Goal: Information Seeking & Learning: Check status

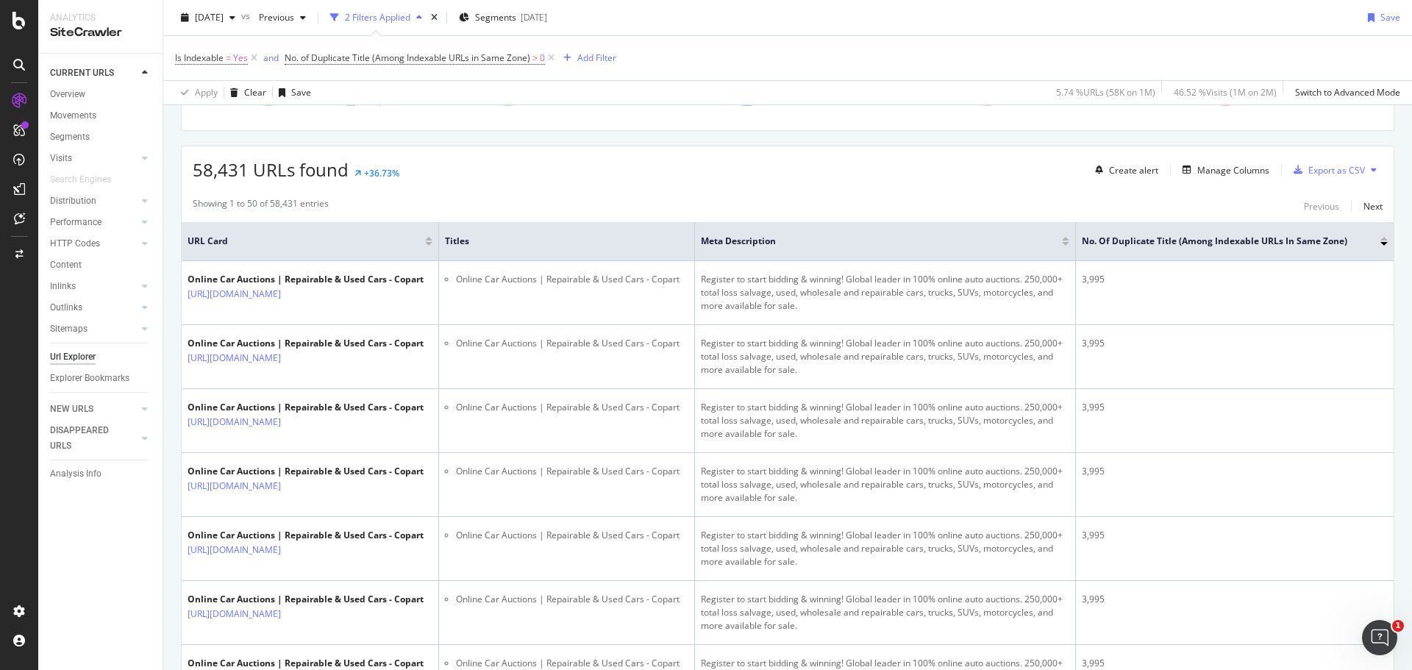
scroll to position [147, 0]
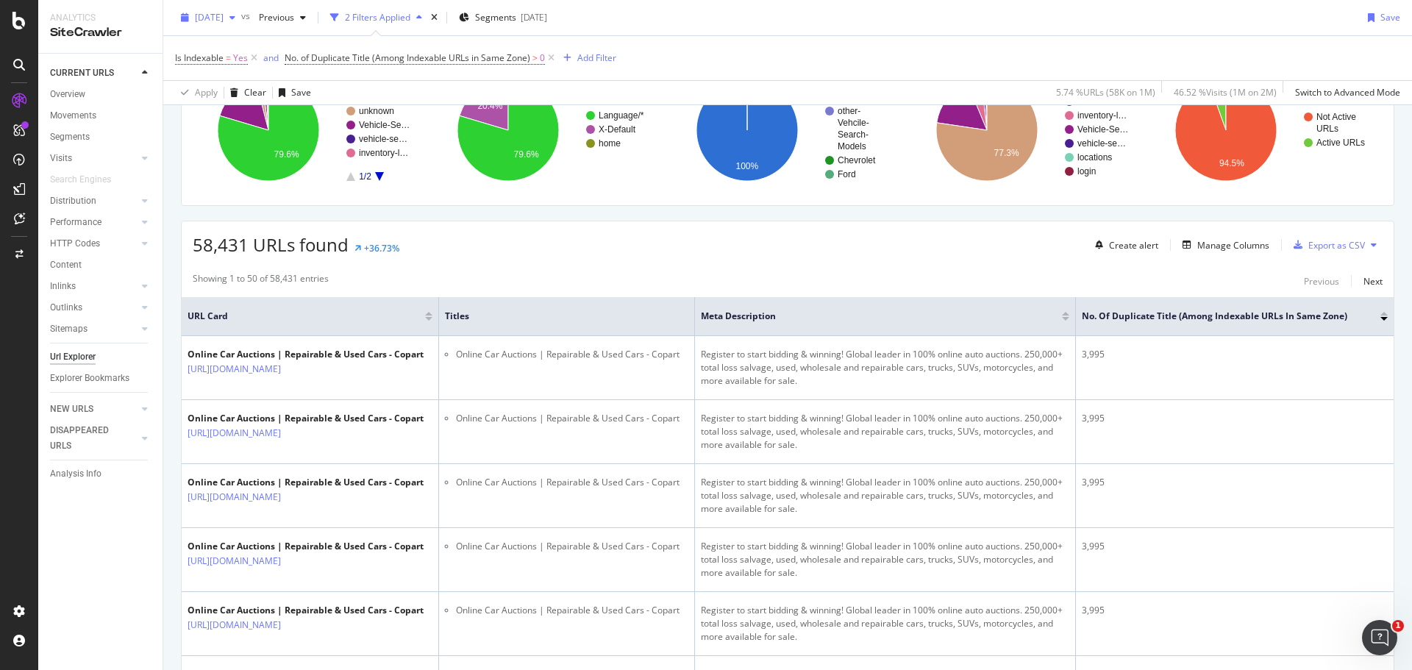
click at [224, 17] on span "2025 Aug. 16th" at bounding box center [209, 17] width 29 height 13
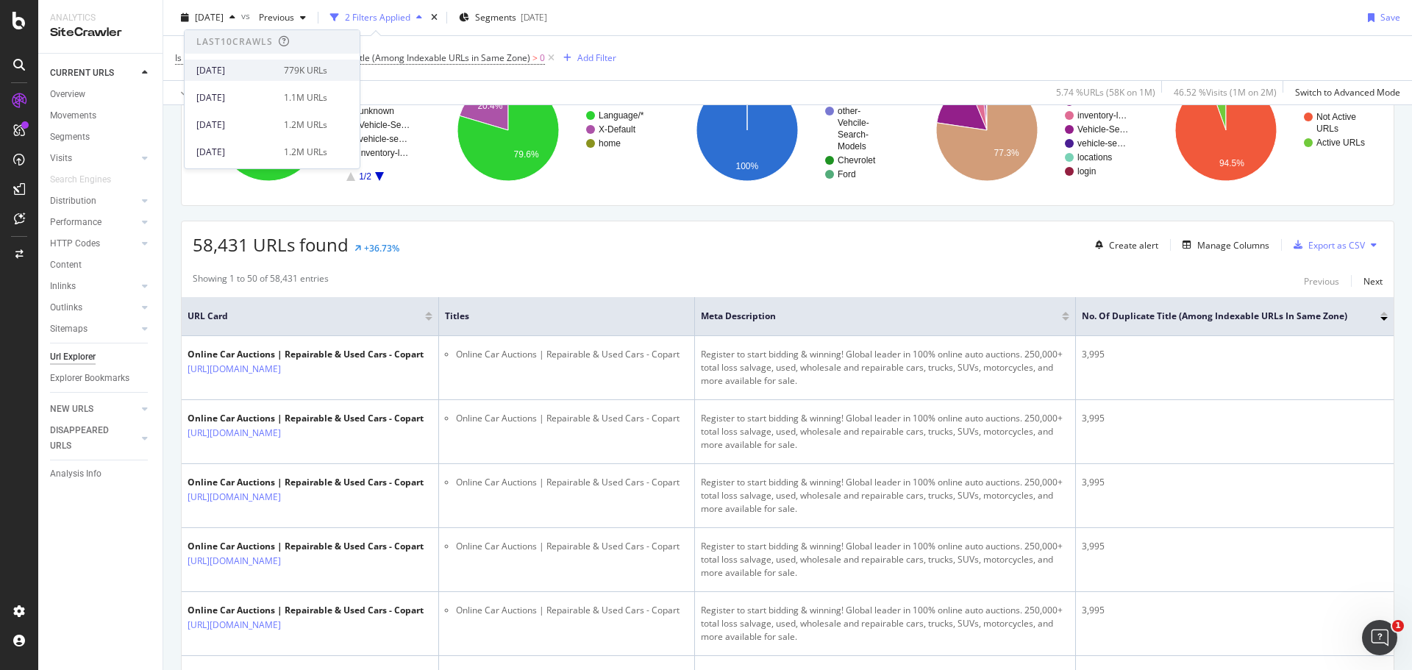
click at [246, 72] on div "2025 Sep. 30th" at bounding box center [235, 70] width 79 height 13
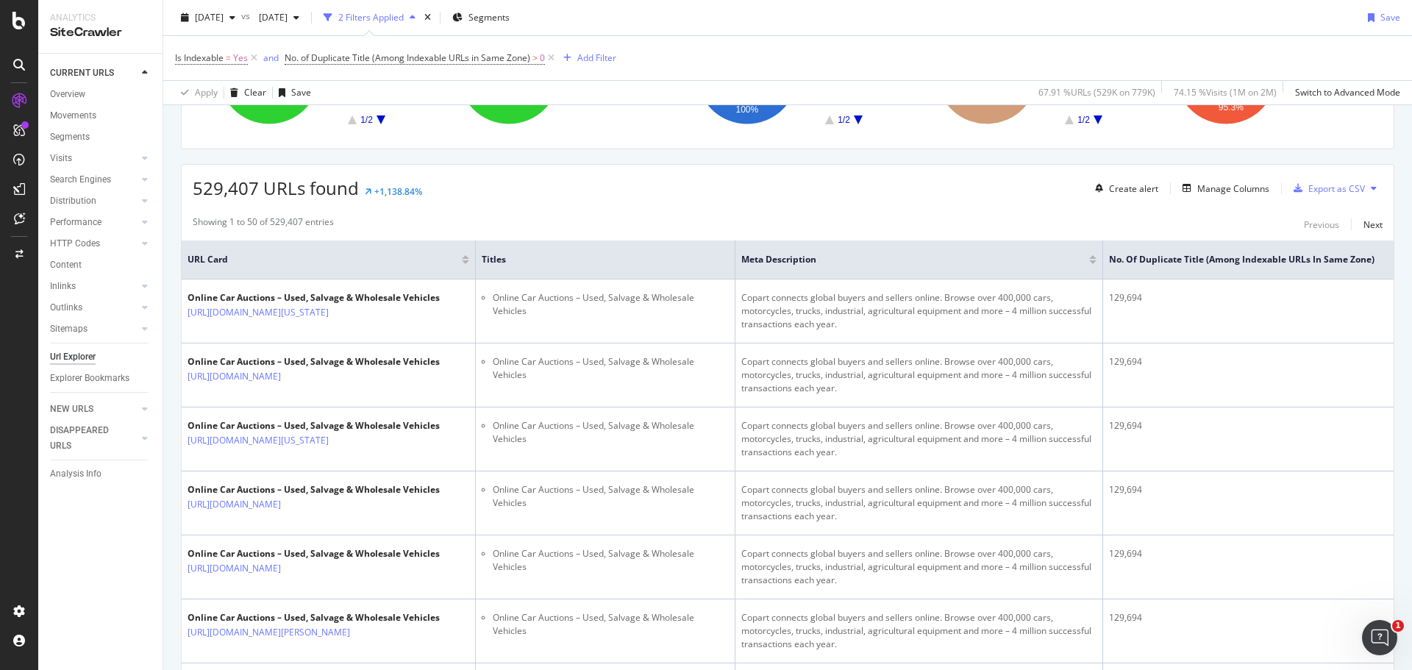
scroll to position [221, 0]
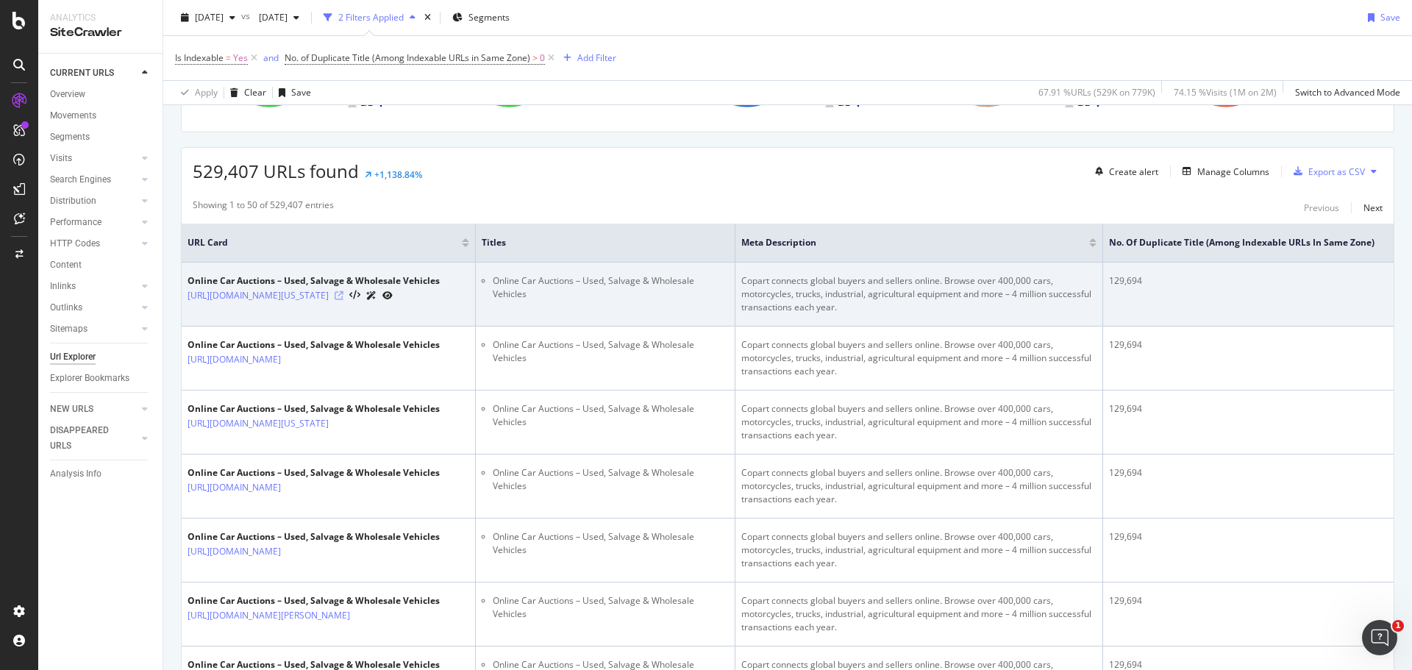
click at [344, 300] on icon at bounding box center [339, 295] width 9 height 9
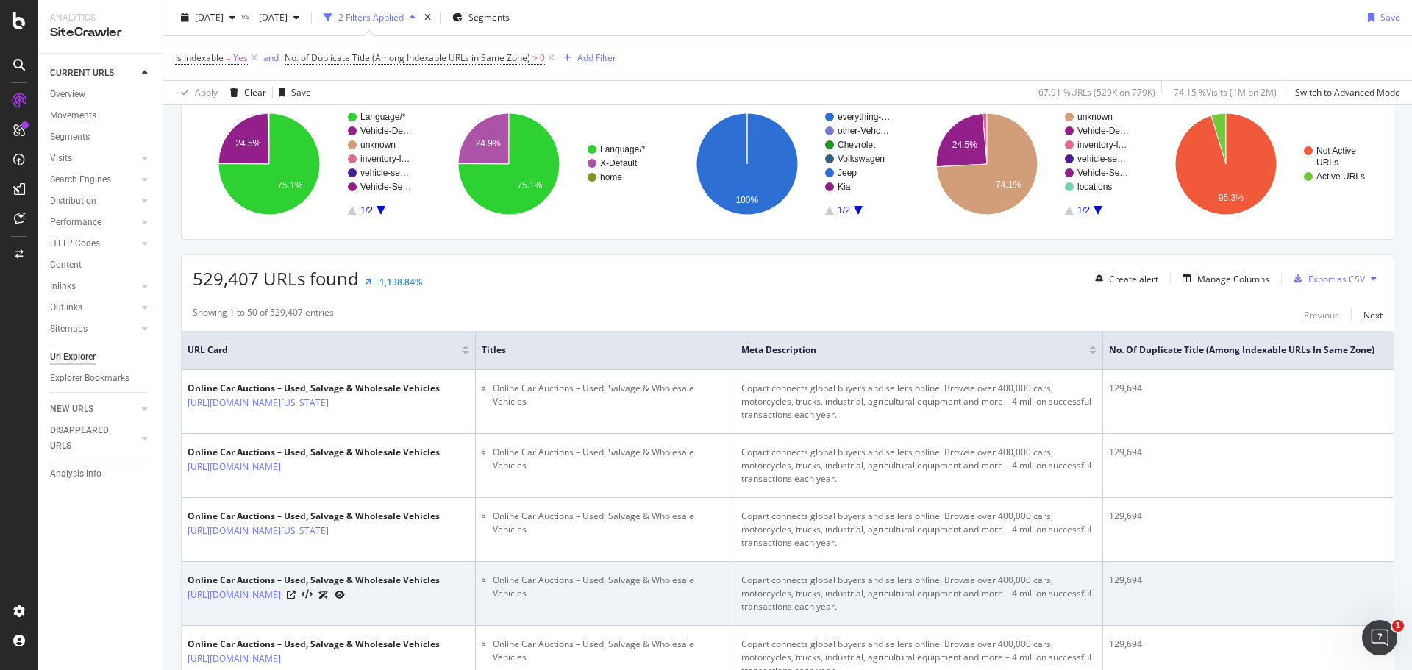
scroll to position [0, 0]
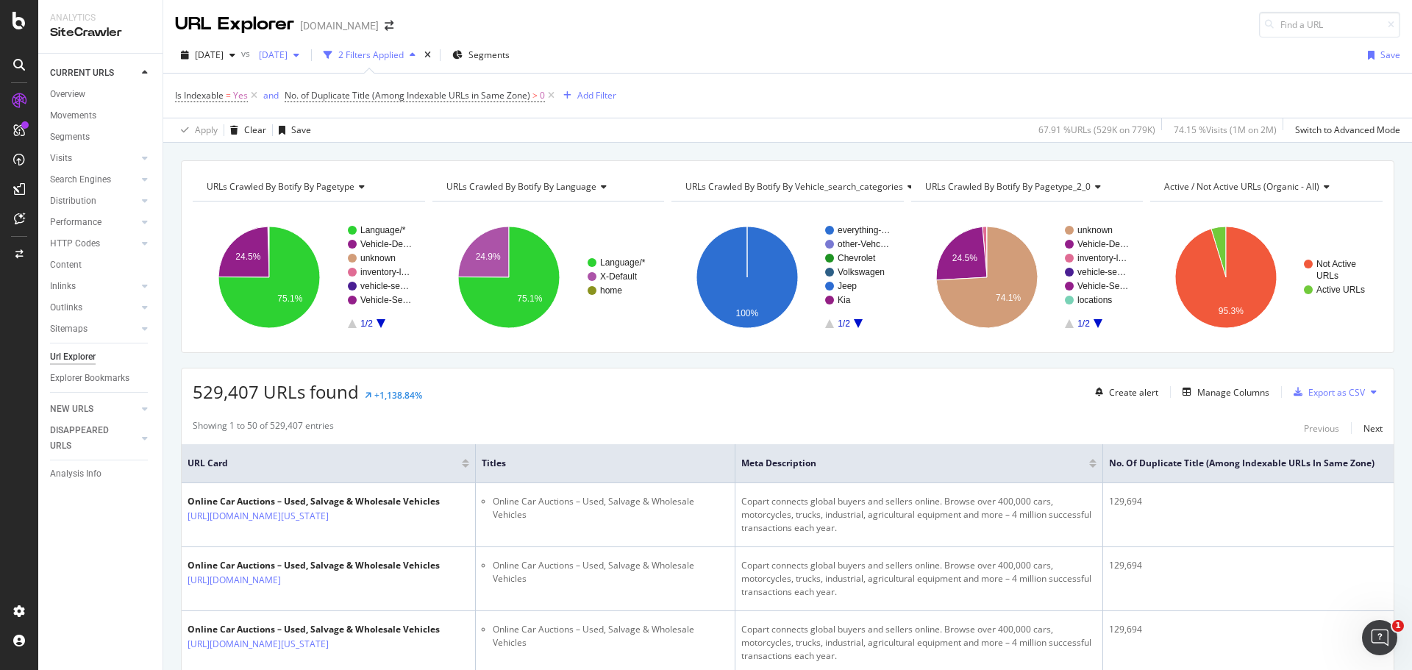
click at [288, 54] on span "2025 Aug. 9th" at bounding box center [270, 55] width 35 height 13
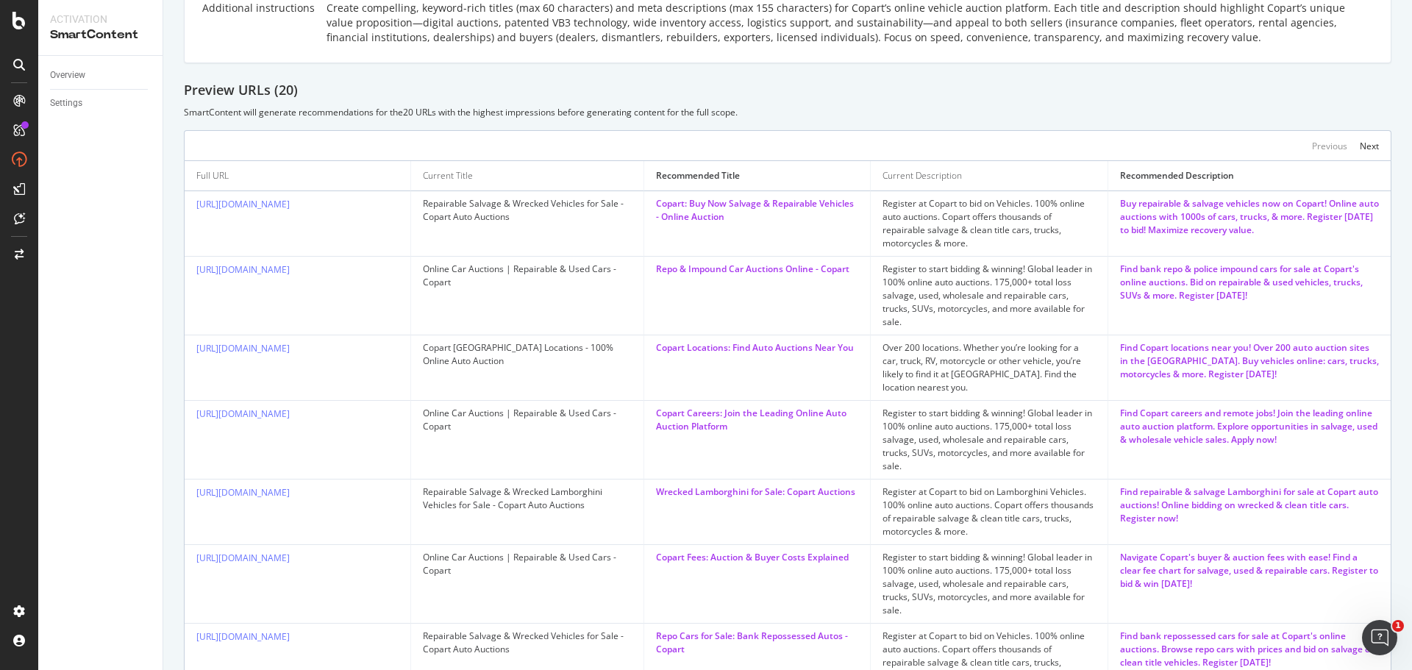
scroll to position [515, 0]
